Goal: Task Accomplishment & Management: Complete application form

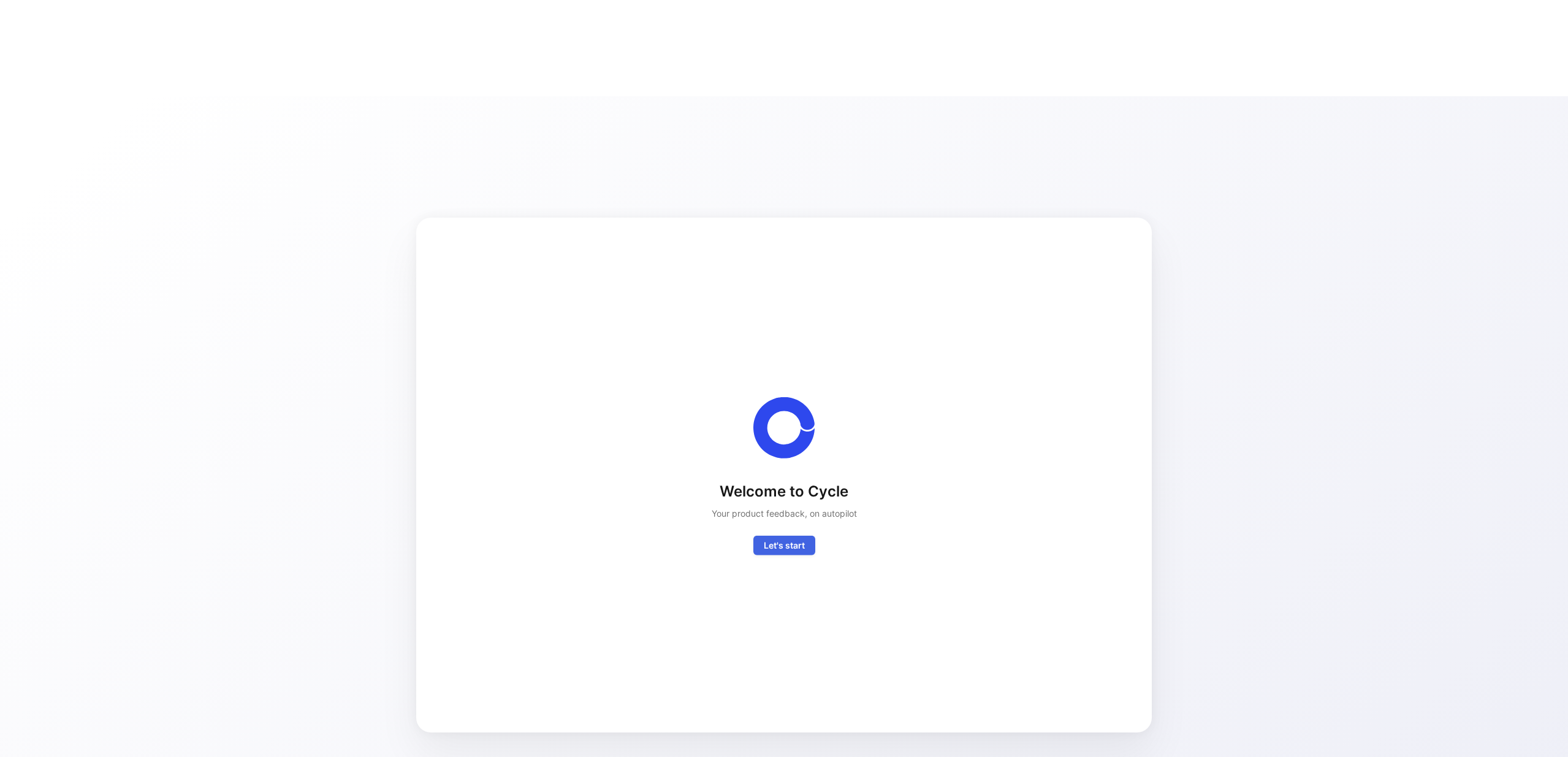
click at [792, 538] on span "Let's start" at bounding box center [784, 546] width 41 height 15
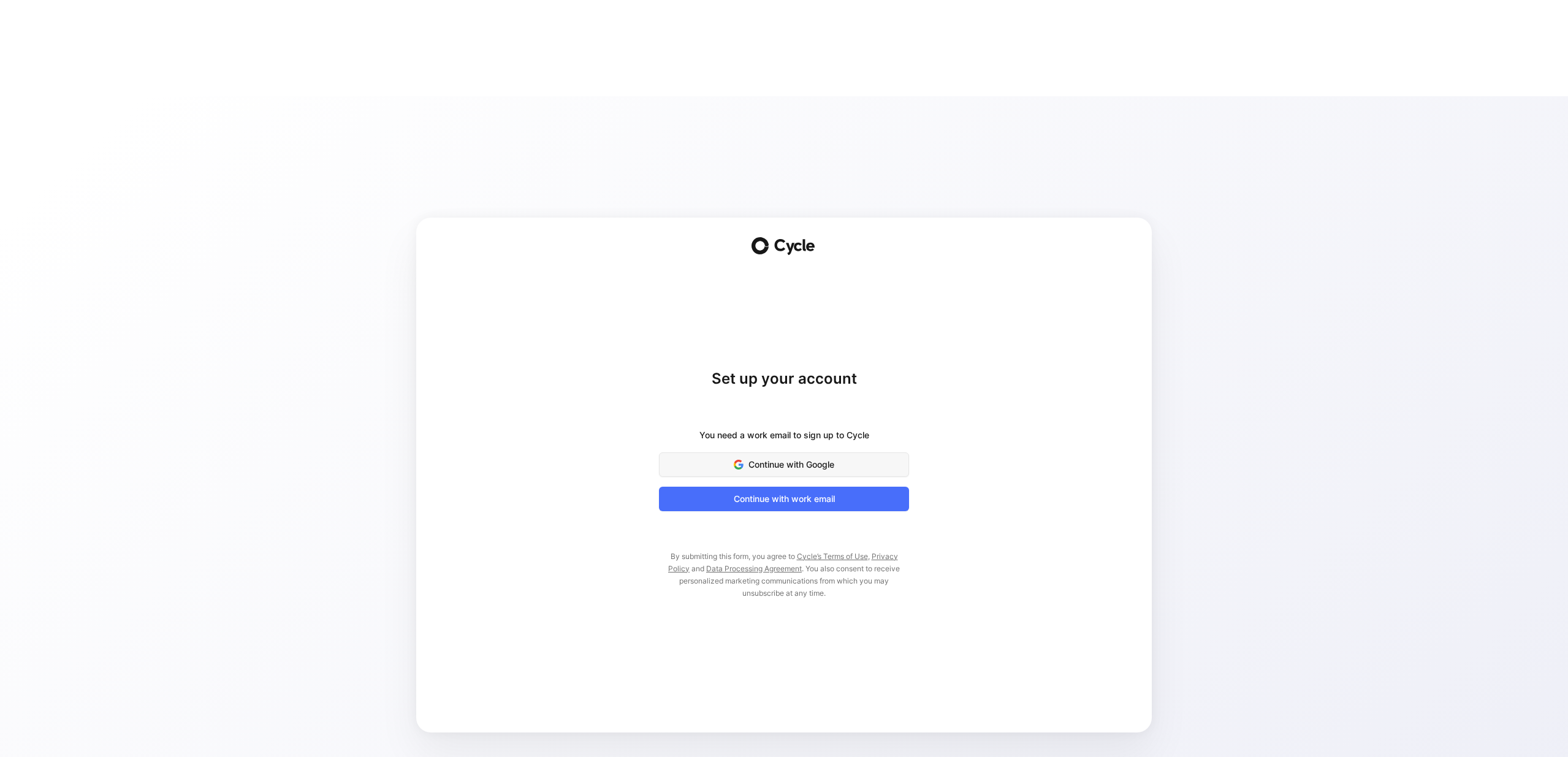
click at [787, 453] on button "Continue with Google" at bounding box center [784, 465] width 250 height 25
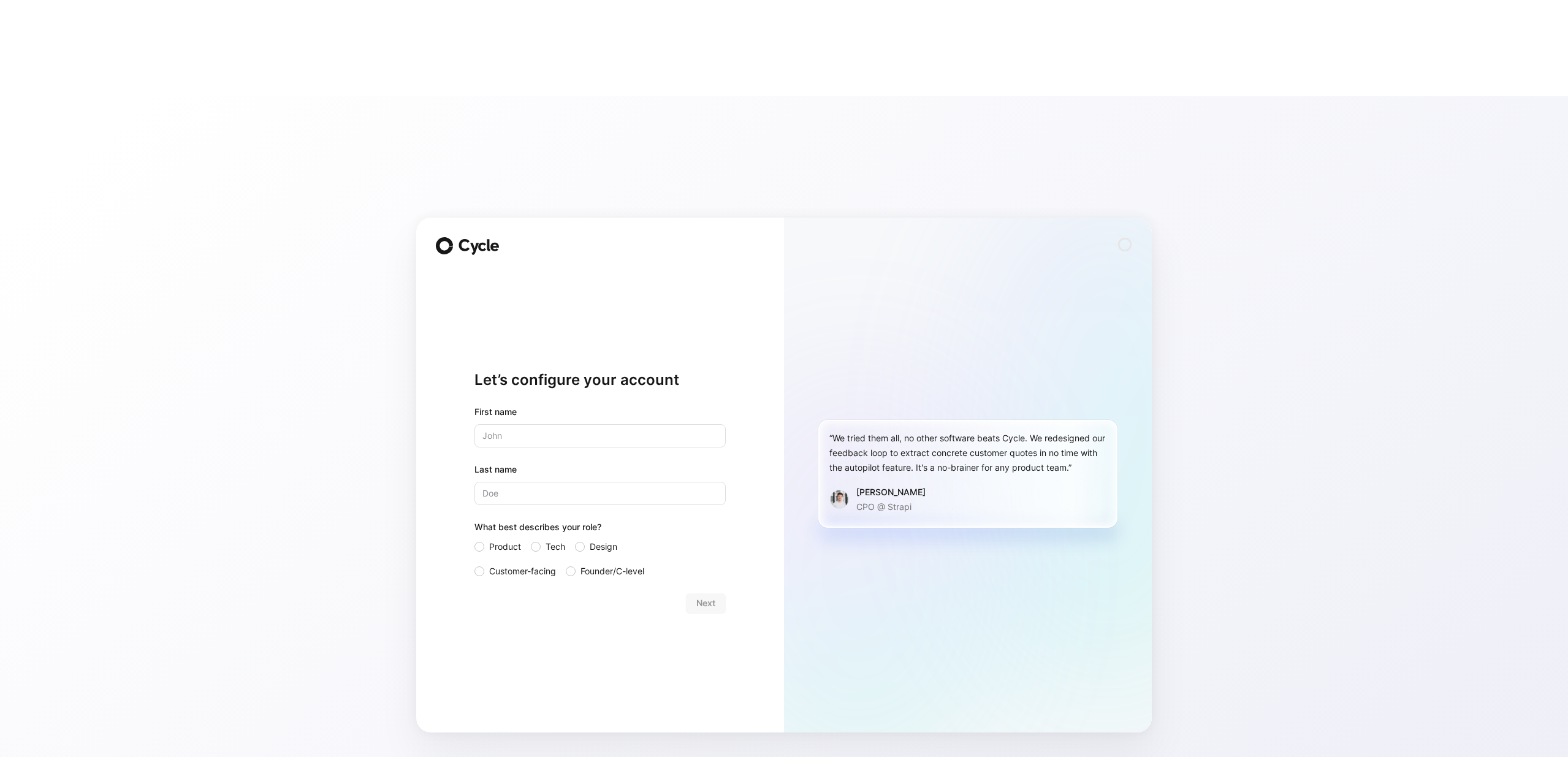
type input "Guillaume"
type input "Seiler"
click at [504, 539] on span "Product" at bounding box center [505, 547] width 32 height 15
click at [475, 539] on input "Product" at bounding box center [475, 539] width 0 height 0
click at [716, 594] on button "Next" at bounding box center [705, 603] width 40 height 19
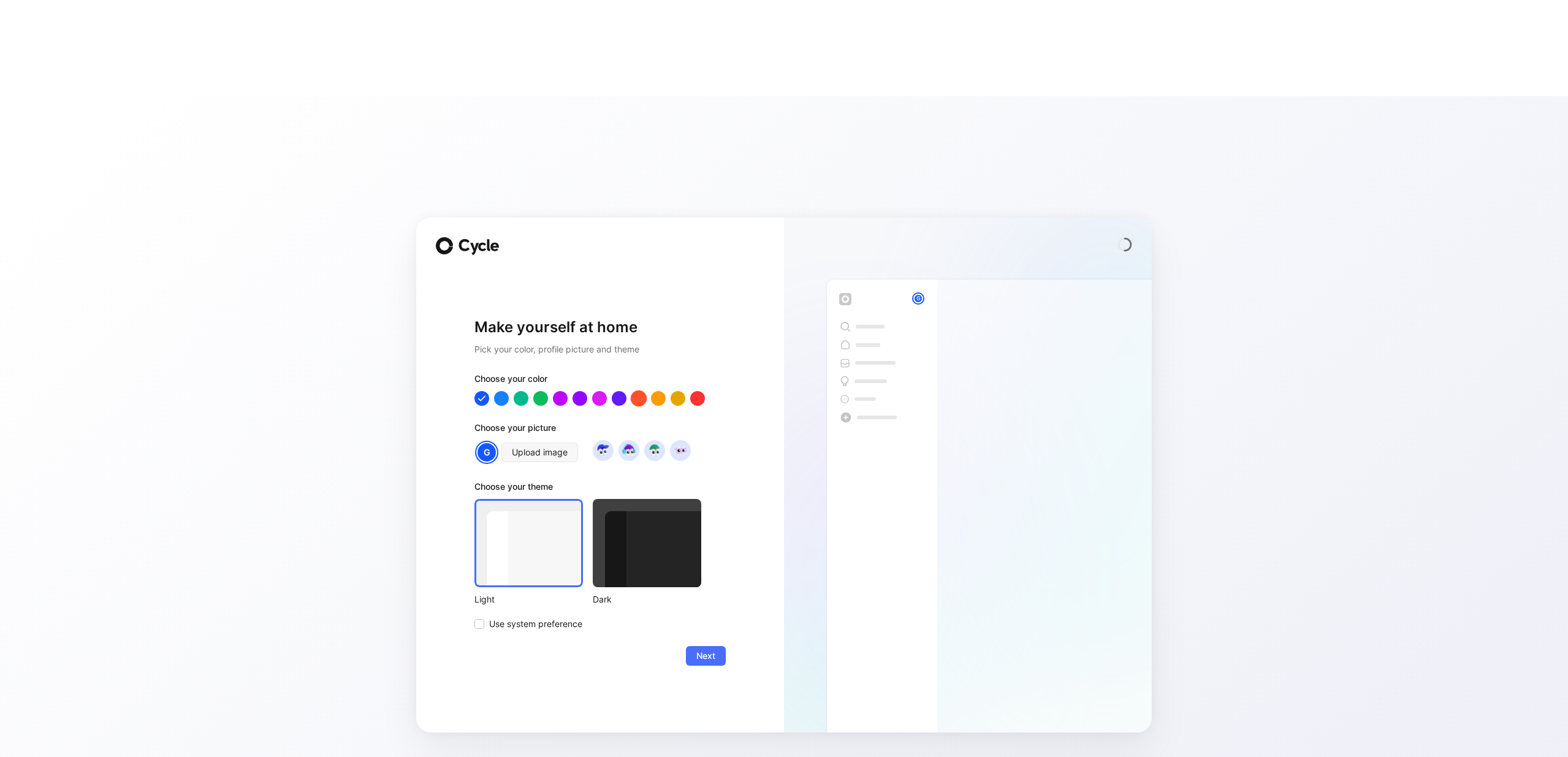
click at [642, 390] on div at bounding box center [638, 397] width 16 height 16
click at [618, 499] on div at bounding box center [647, 543] width 109 height 89
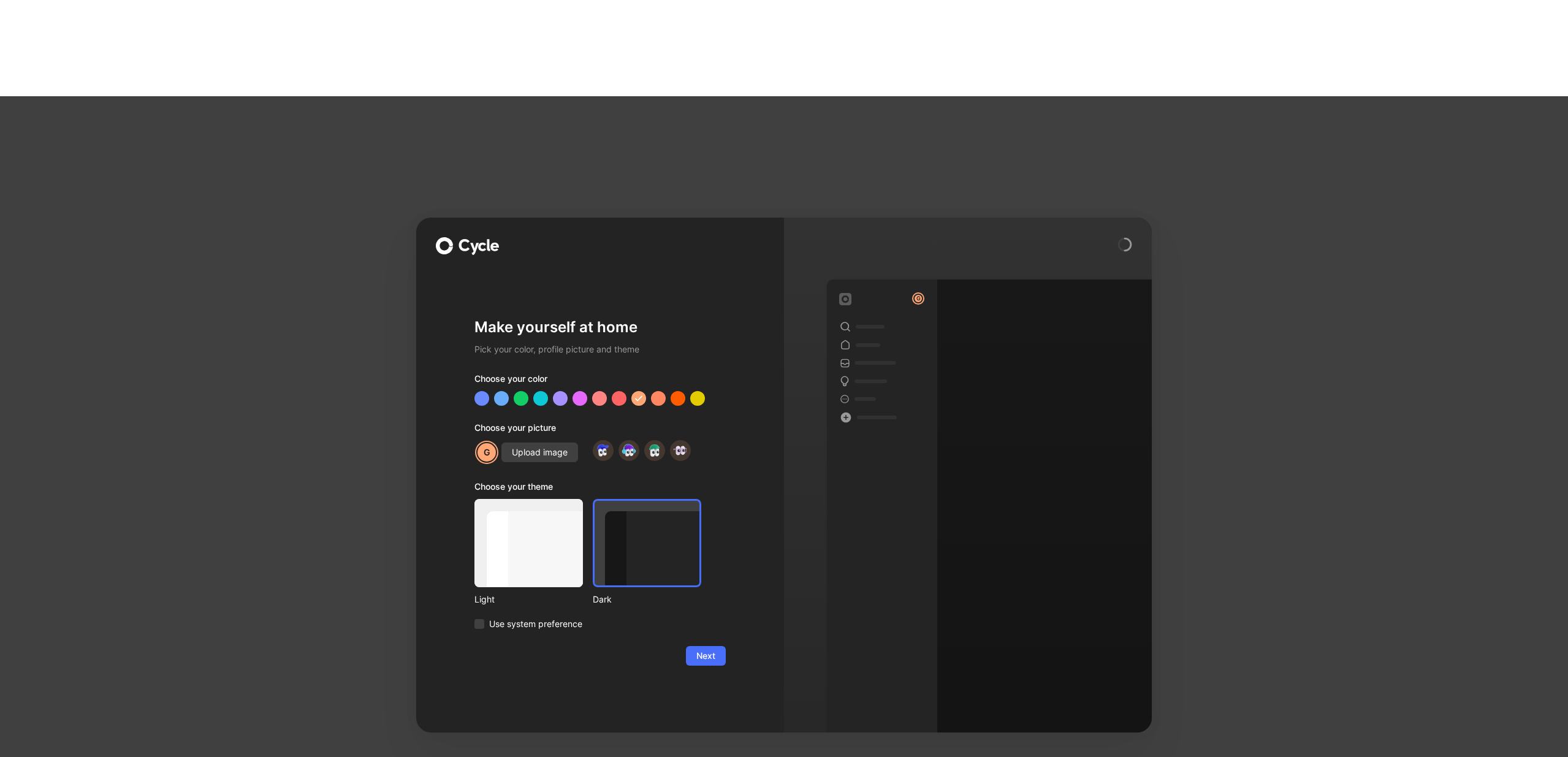
drag, startPoint x: 707, startPoint y: 555, endPoint x: 565, endPoint y: 506, distance: 150.2
click at [584, 517] on form "Choose your color Choose your picture G Upload image Choose your theme Light Da…" at bounding box center [600, 518] width 252 height 294
click at [536, 445] on span "Upload image" at bounding box center [539, 453] width 56 height 15
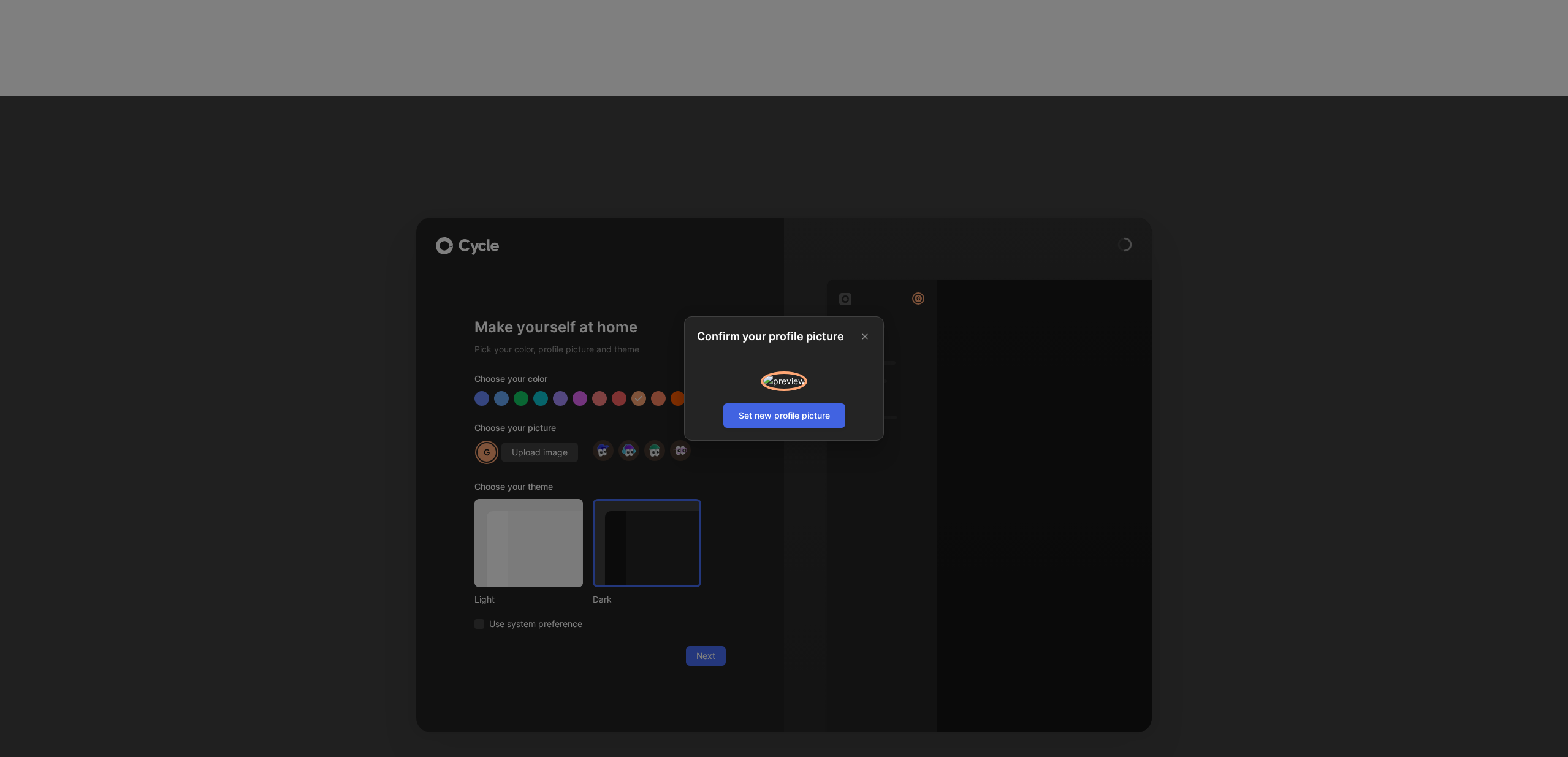
click at [773, 423] on span "Set new profile picture" at bounding box center [784, 416] width 91 height 15
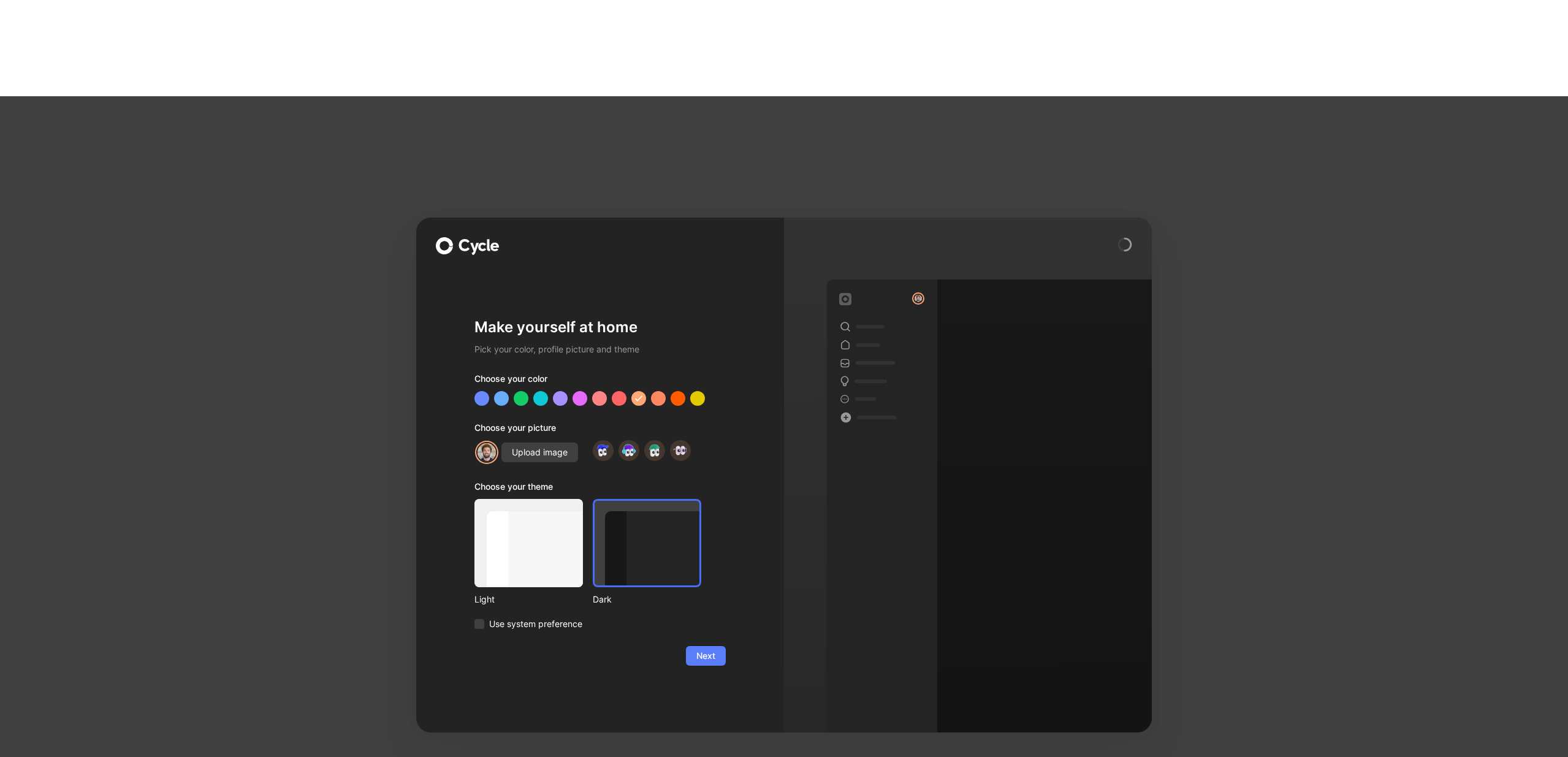
click at [711, 649] on span "Next" at bounding box center [705, 656] width 19 height 15
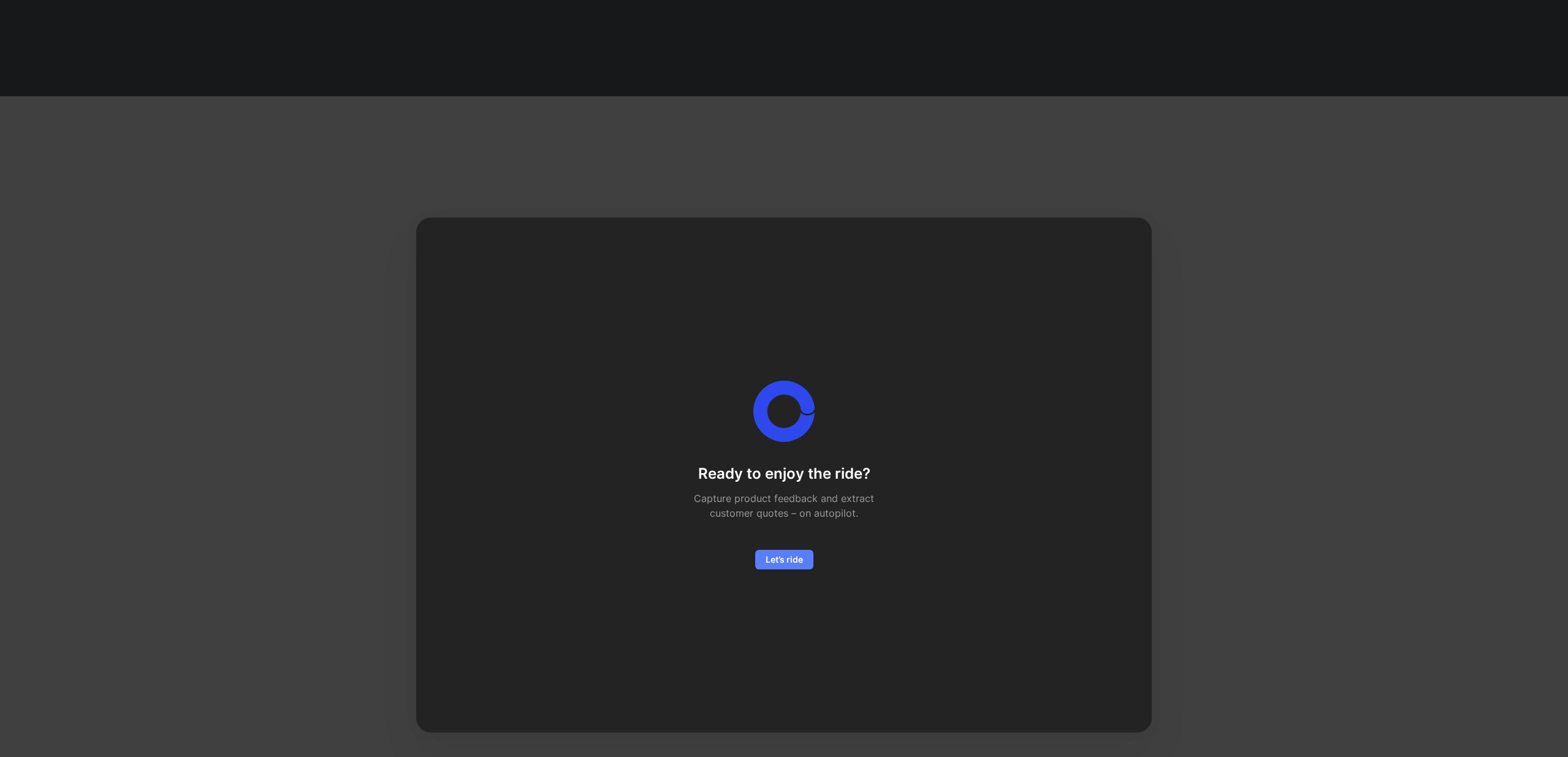
click at [793, 552] on span "Let’s ride" at bounding box center [784, 560] width 38 height 15
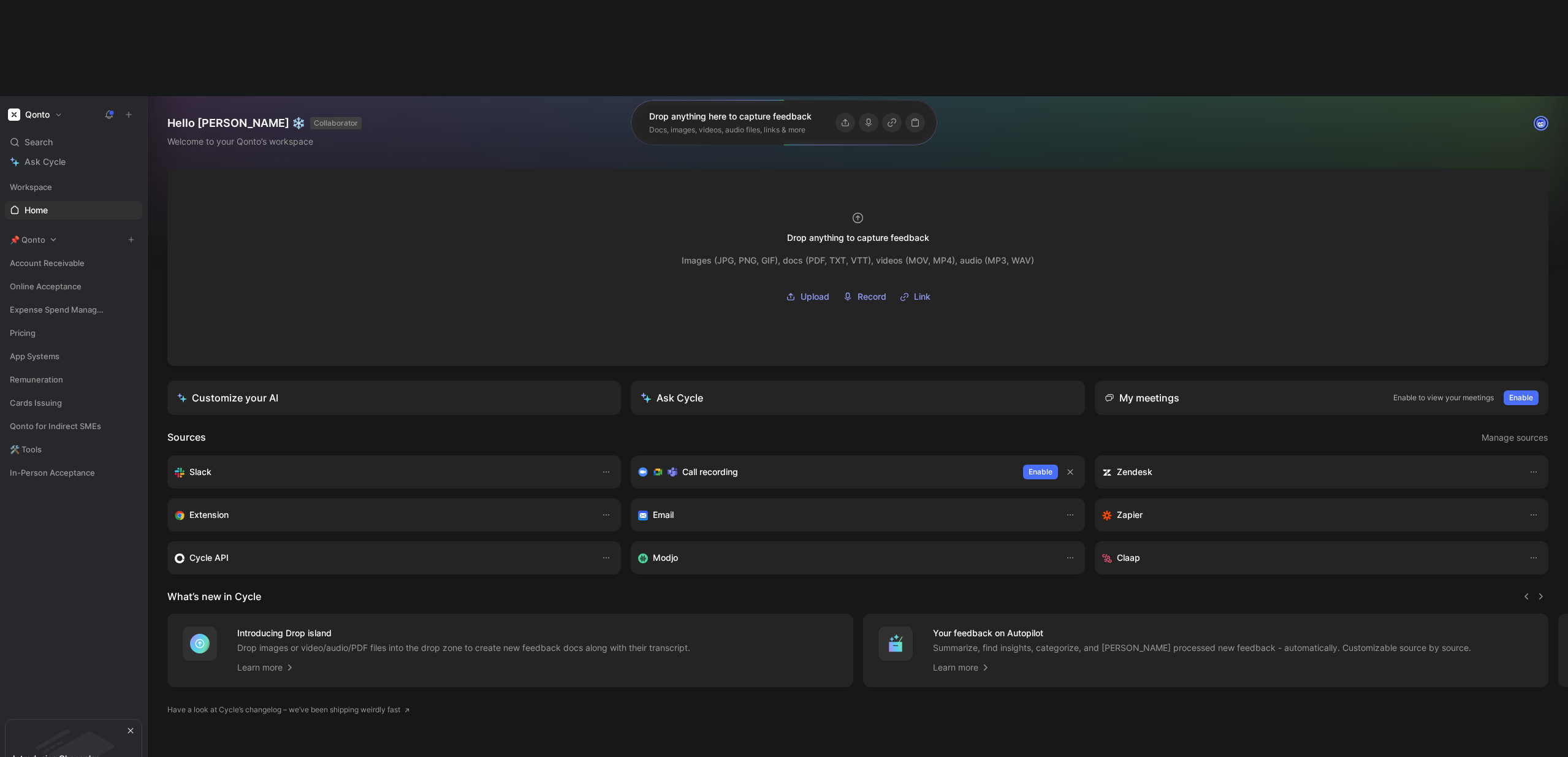
click at [50, 235] on icon at bounding box center [53, 239] width 8 height 8
click at [42, 420] on span "Qonto for Indirect SMEs" at bounding box center [55, 426] width 91 height 12
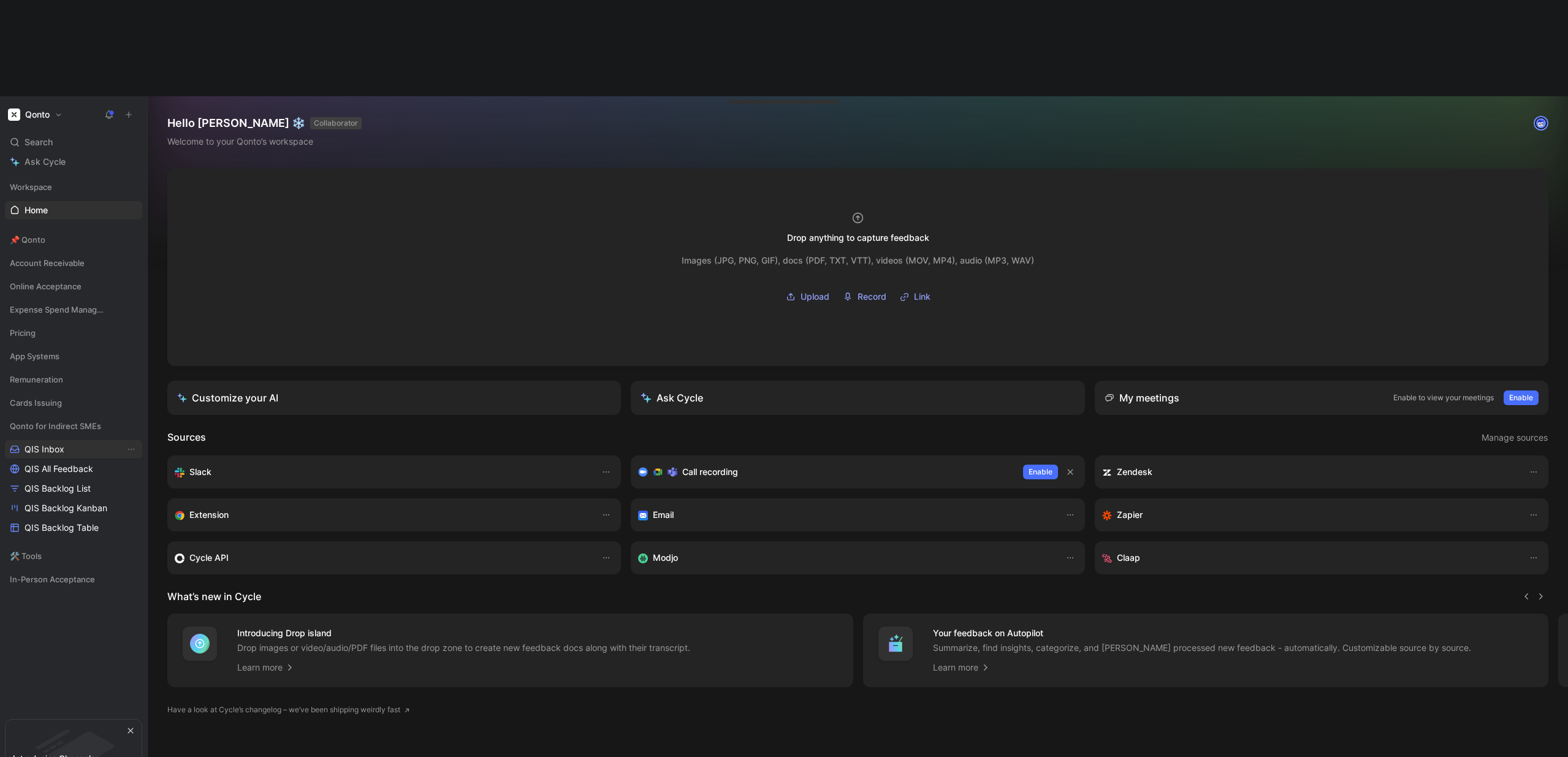
click at [41, 444] on span "QIS Inbox" at bounding box center [44, 449] width 40 height 12
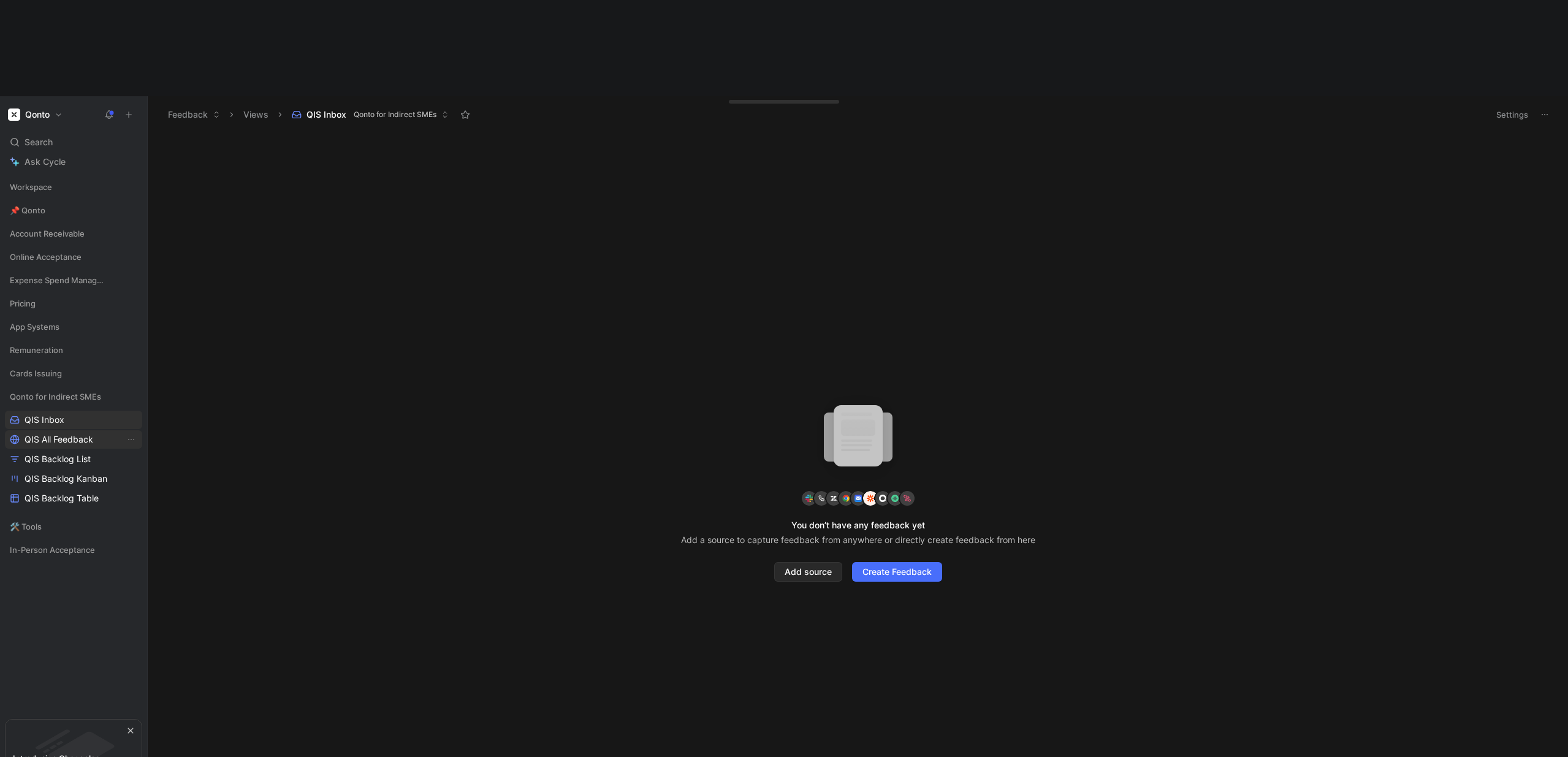
click at [41, 433] on span "QIS All Feedback" at bounding box center [59, 439] width 68 height 12
click at [46, 453] on span "QIS Backlog List" at bounding box center [58, 458] width 66 height 12
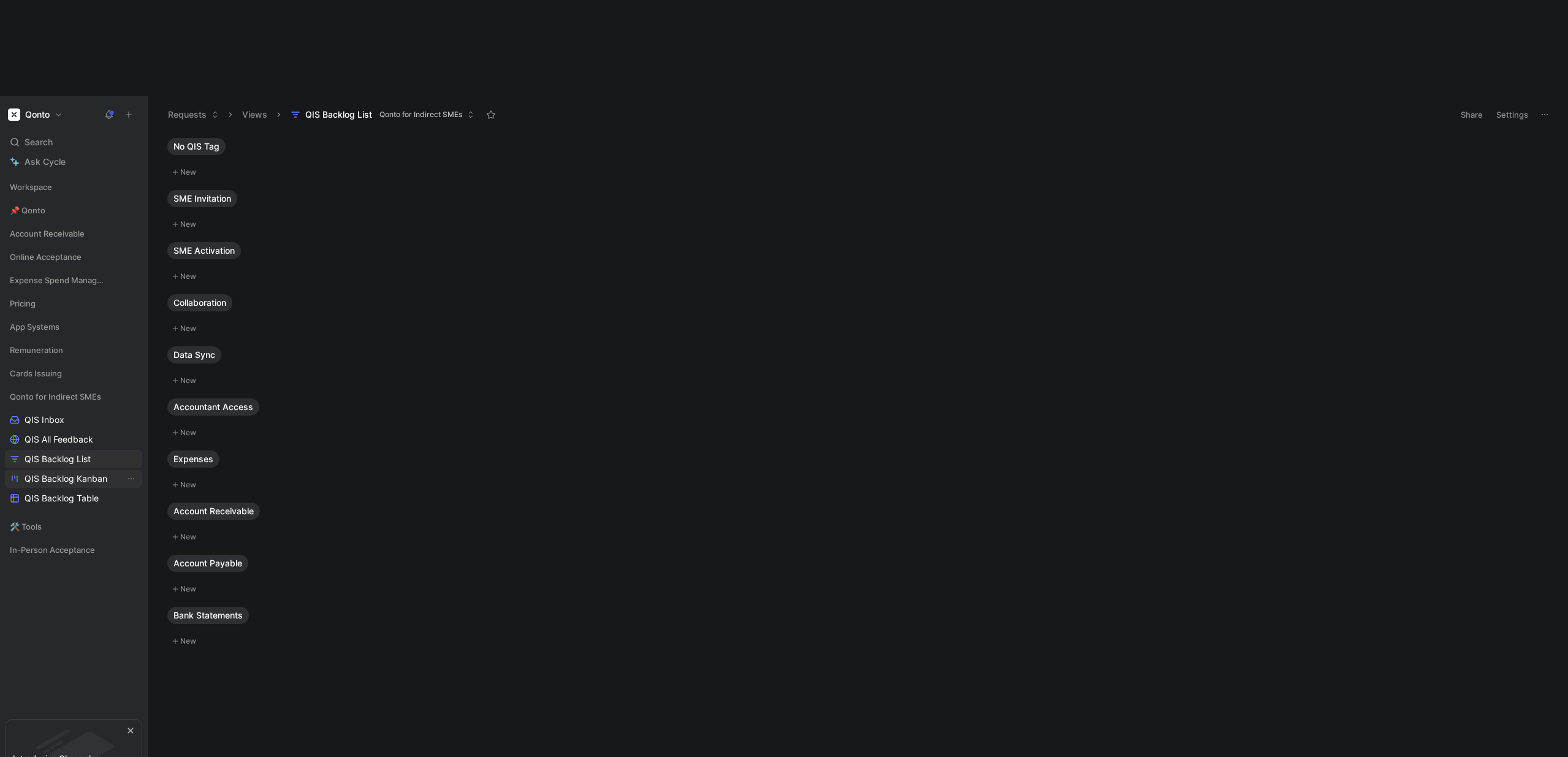
click at [66, 473] on span "QIS Backlog Kanban" at bounding box center [66, 479] width 83 height 12
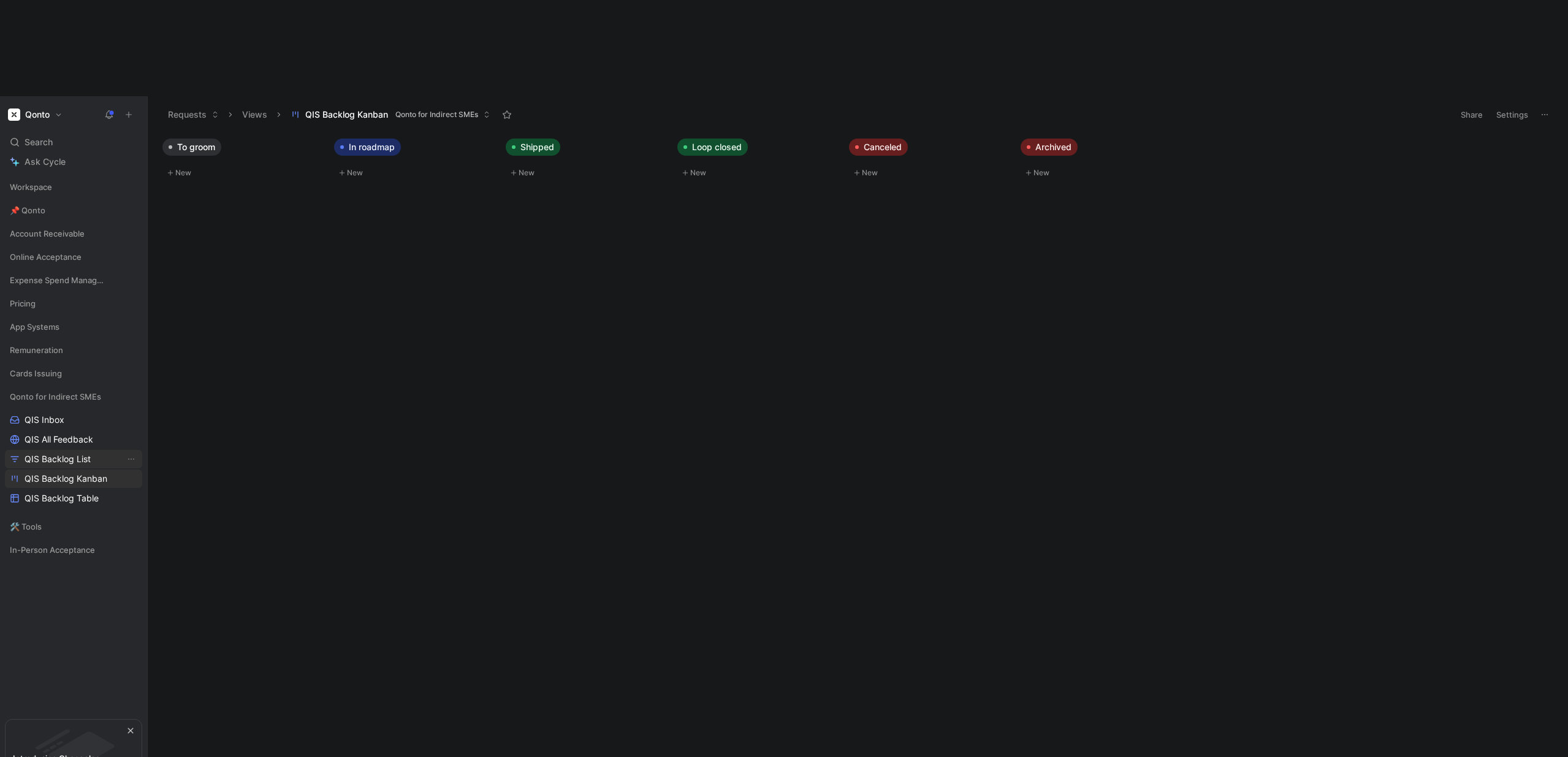
click at [62, 453] on span "QIS Backlog List" at bounding box center [58, 458] width 66 height 12
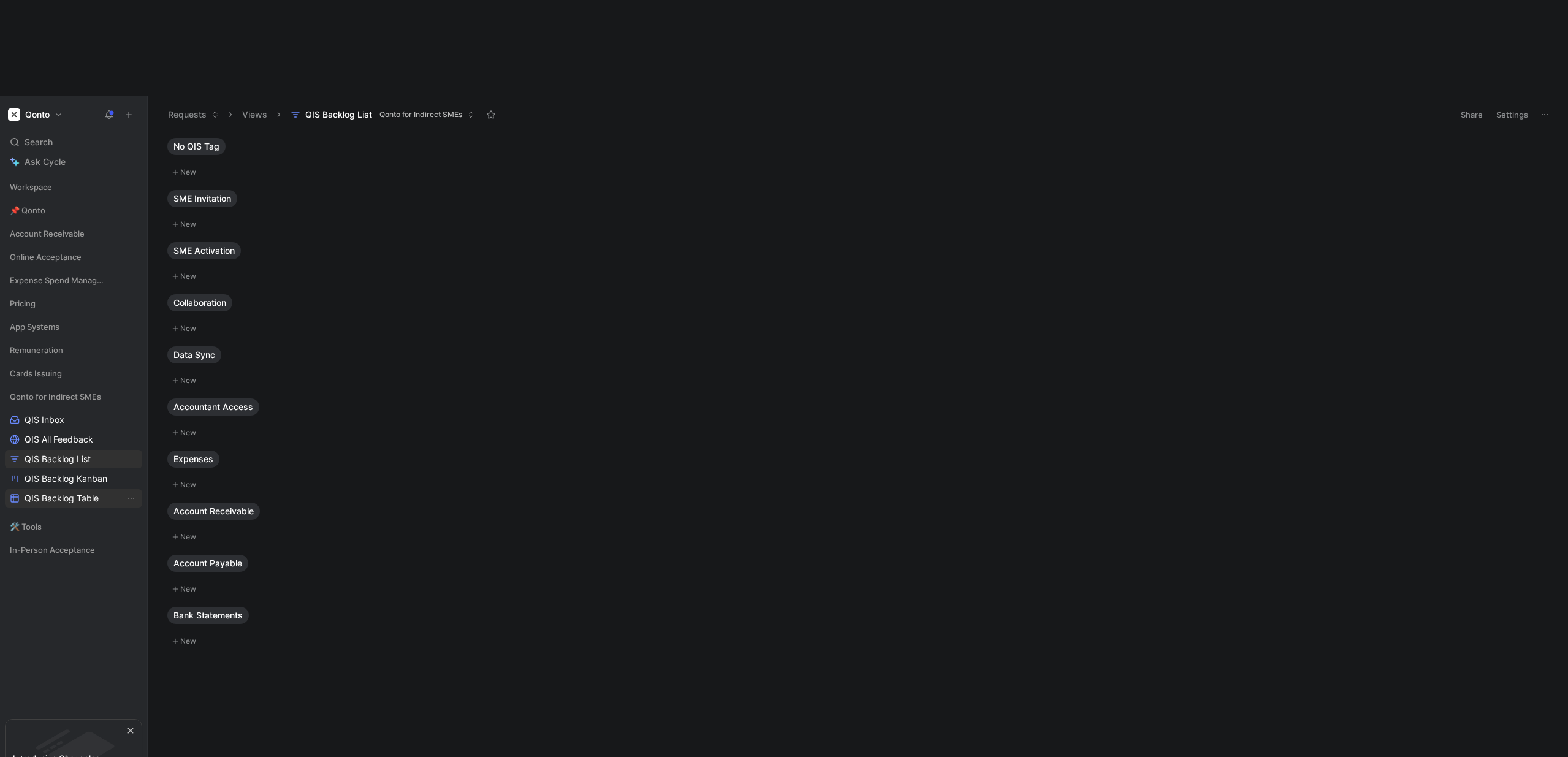
click at [68, 490] on link "QIS Backlog Table" at bounding box center [73, 499] width 137 height 18
